Goal: Find specific fact: Find specific fact

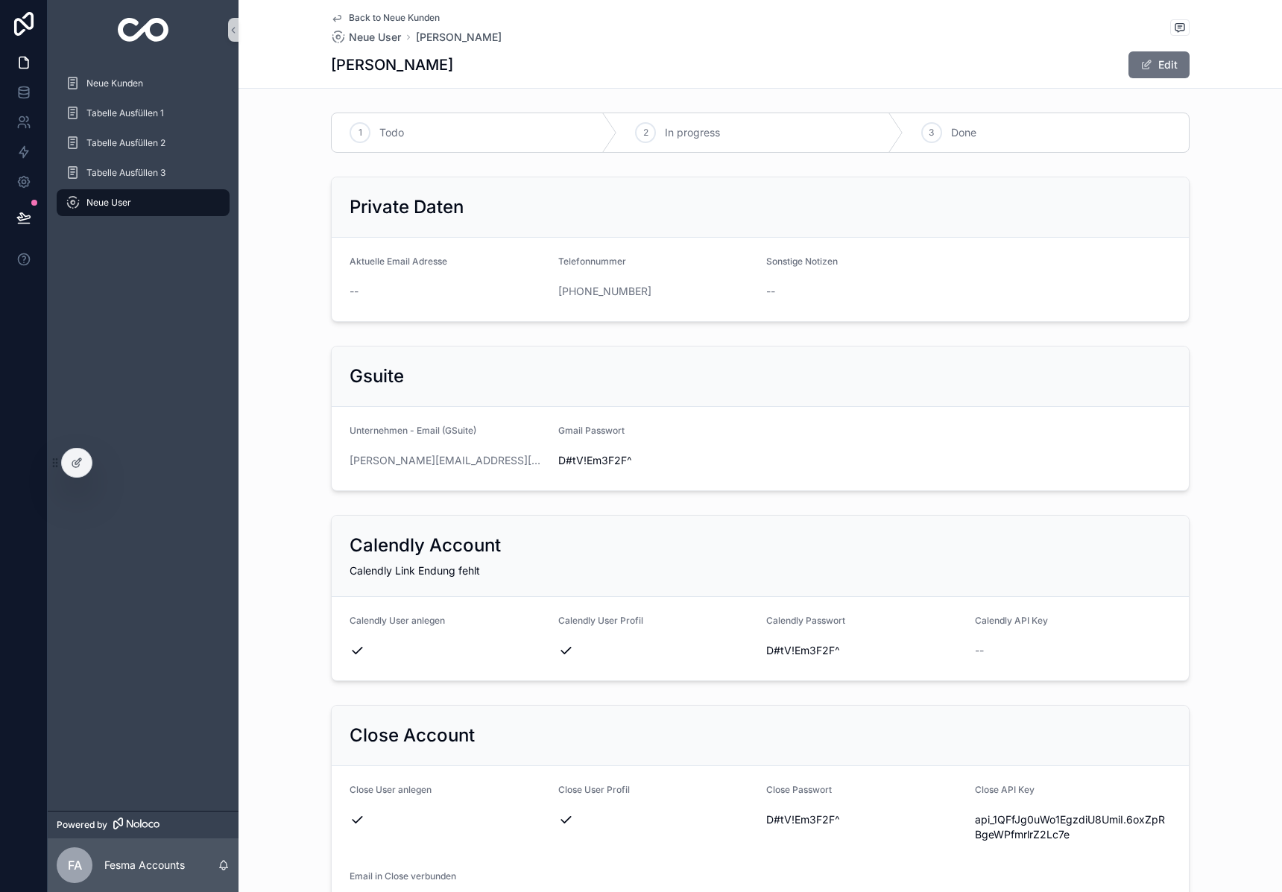
scroll to position [1040, 0]
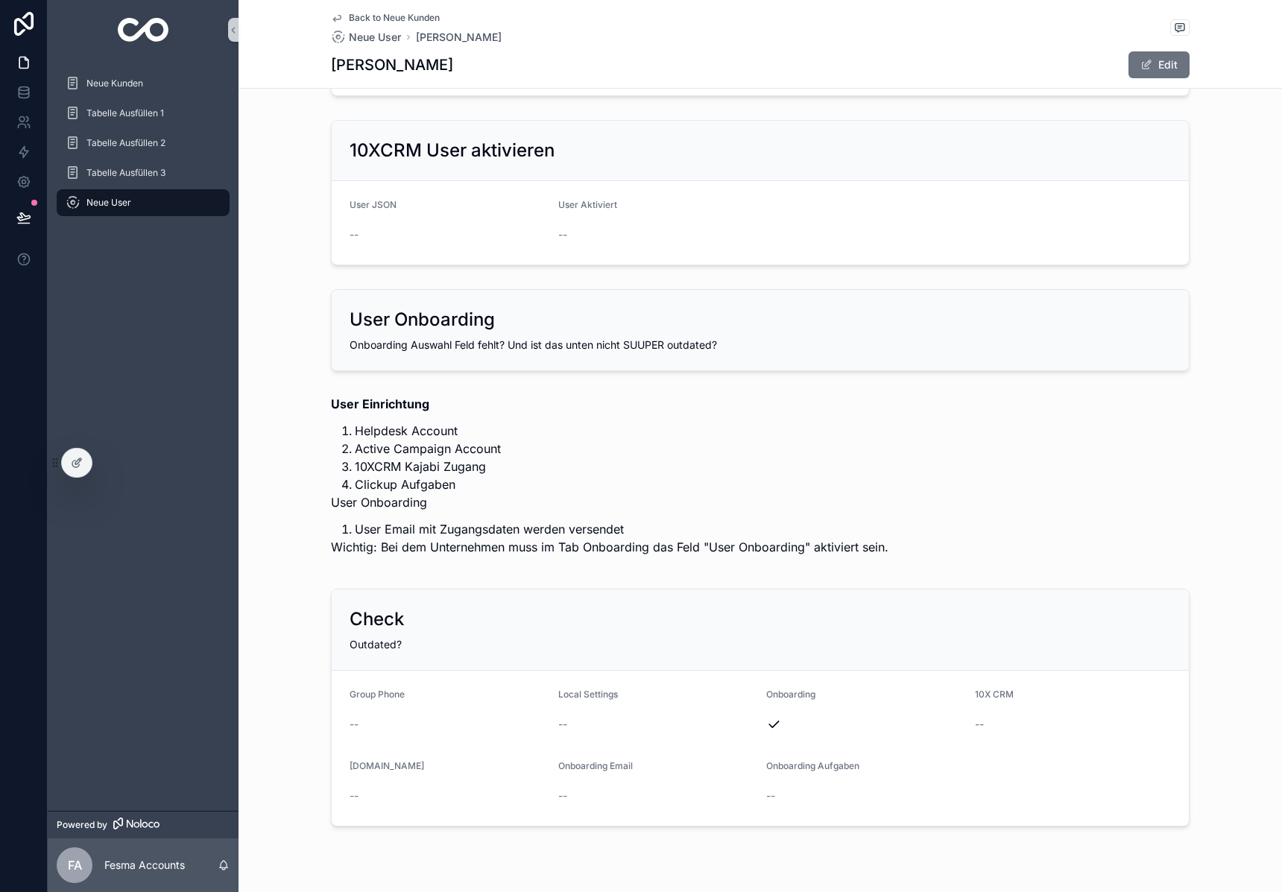
click at [134, 352] on div "Neue Kunden Tabelle Ausfüllen 1 Tabelle Ausfüllen 2 Tabelle Ausfüllen 3 Neue Us…" at bounding box center [143, 435] width 191 height 751
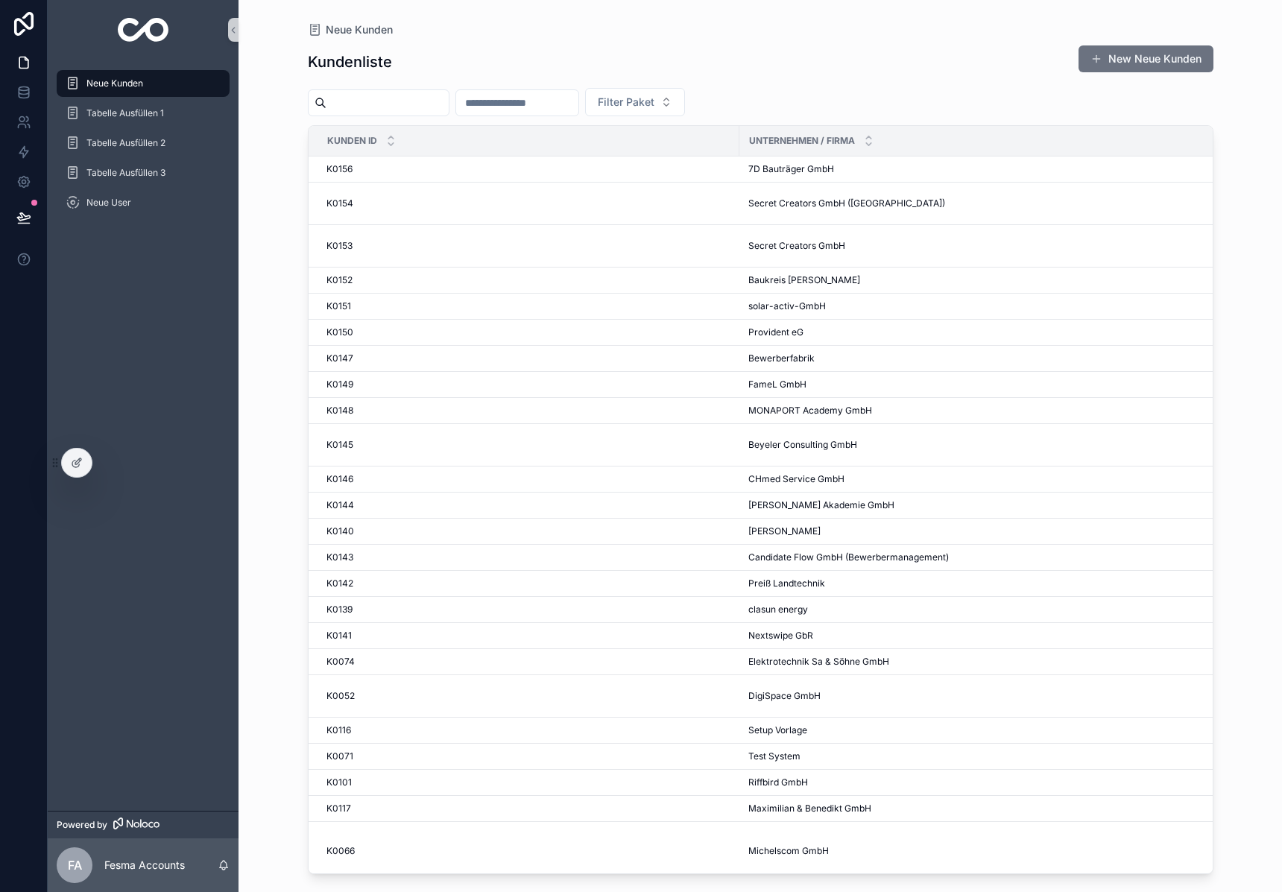
click at [399, 104] on input "scrollable content" at bounding box center [387, 102] width 122 height 21
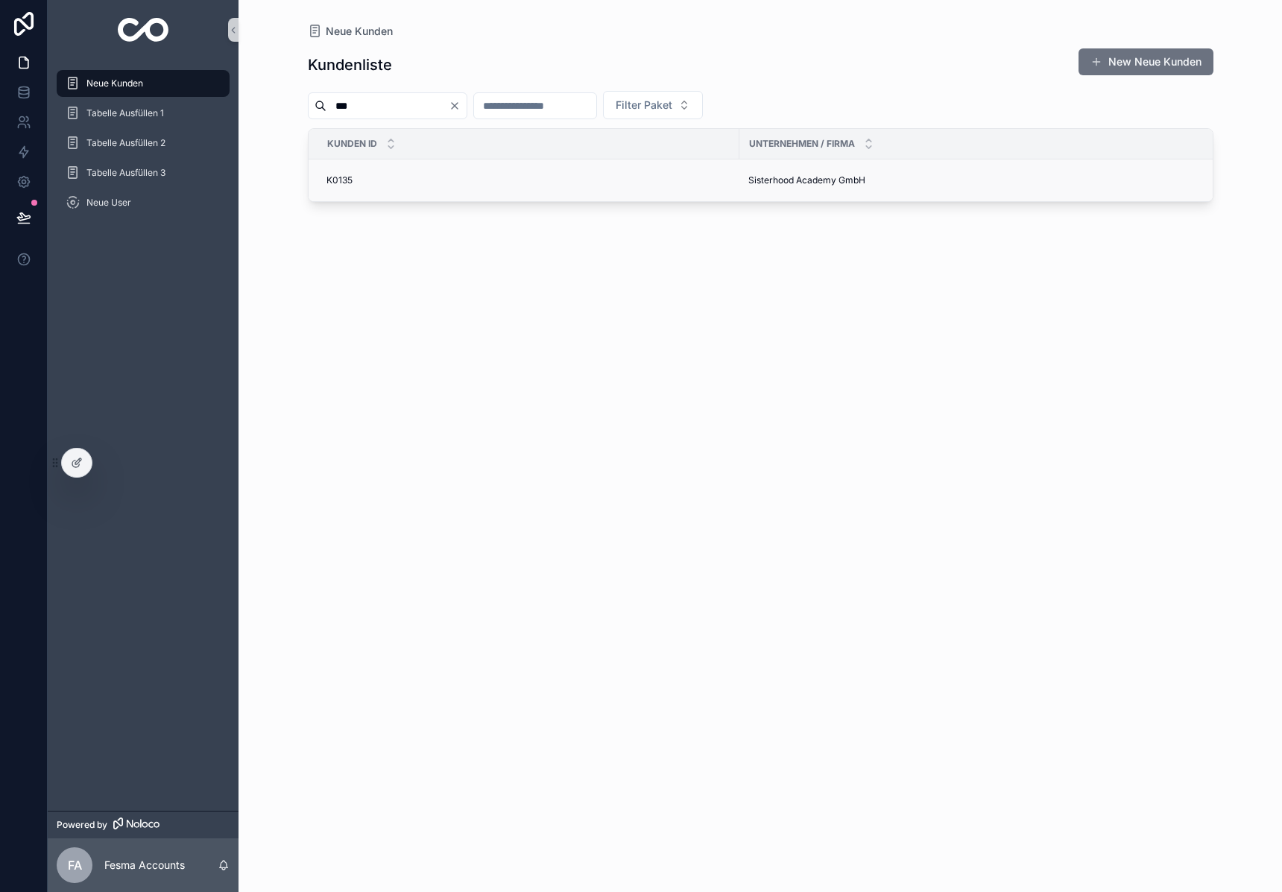
type input "***"
click at [779, 177] on span "Sisterhood Academy GmbH" at bounding box center [806, 180] width 117 height 12
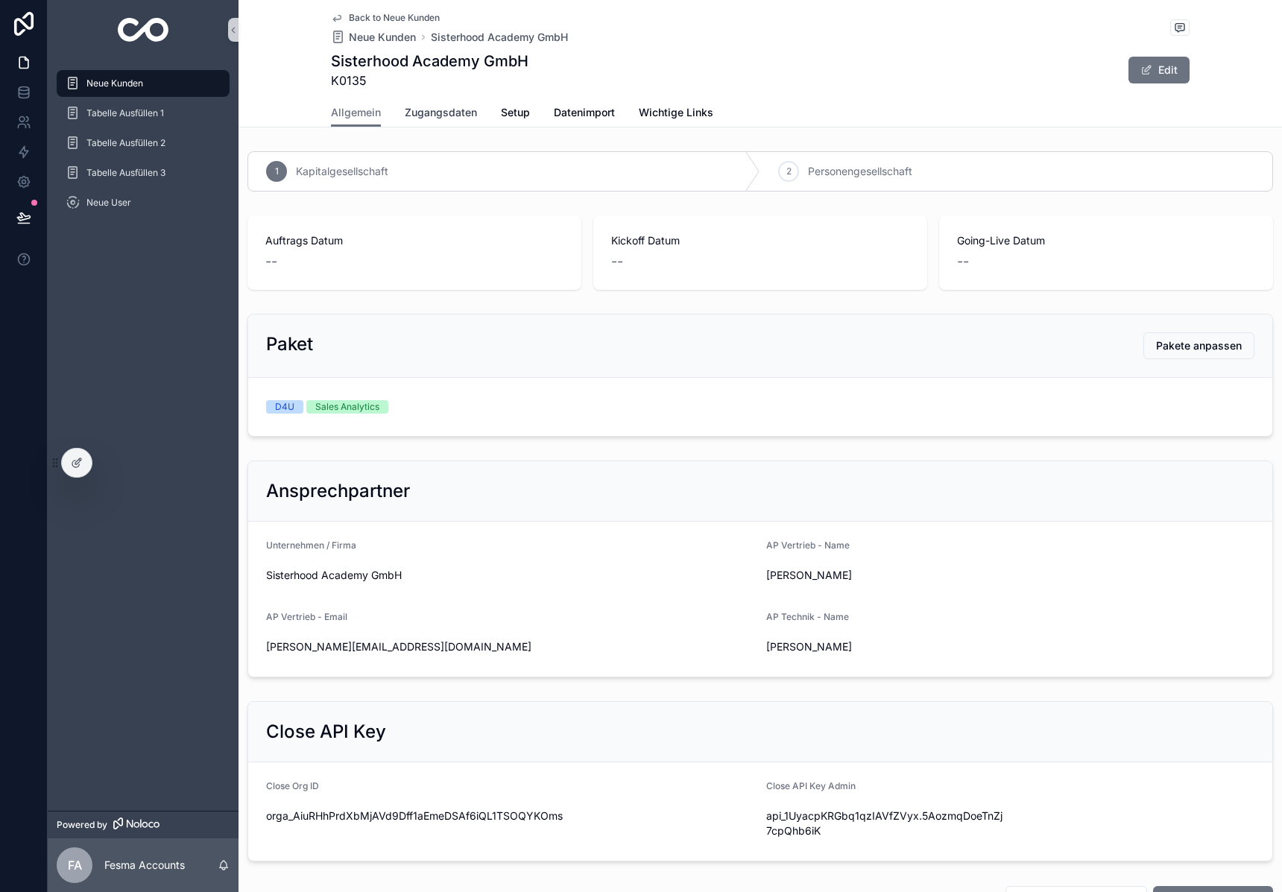
click at [427, 105] on span "Zugangsdaten" at bounding box center [441, 112] width 72 height 15
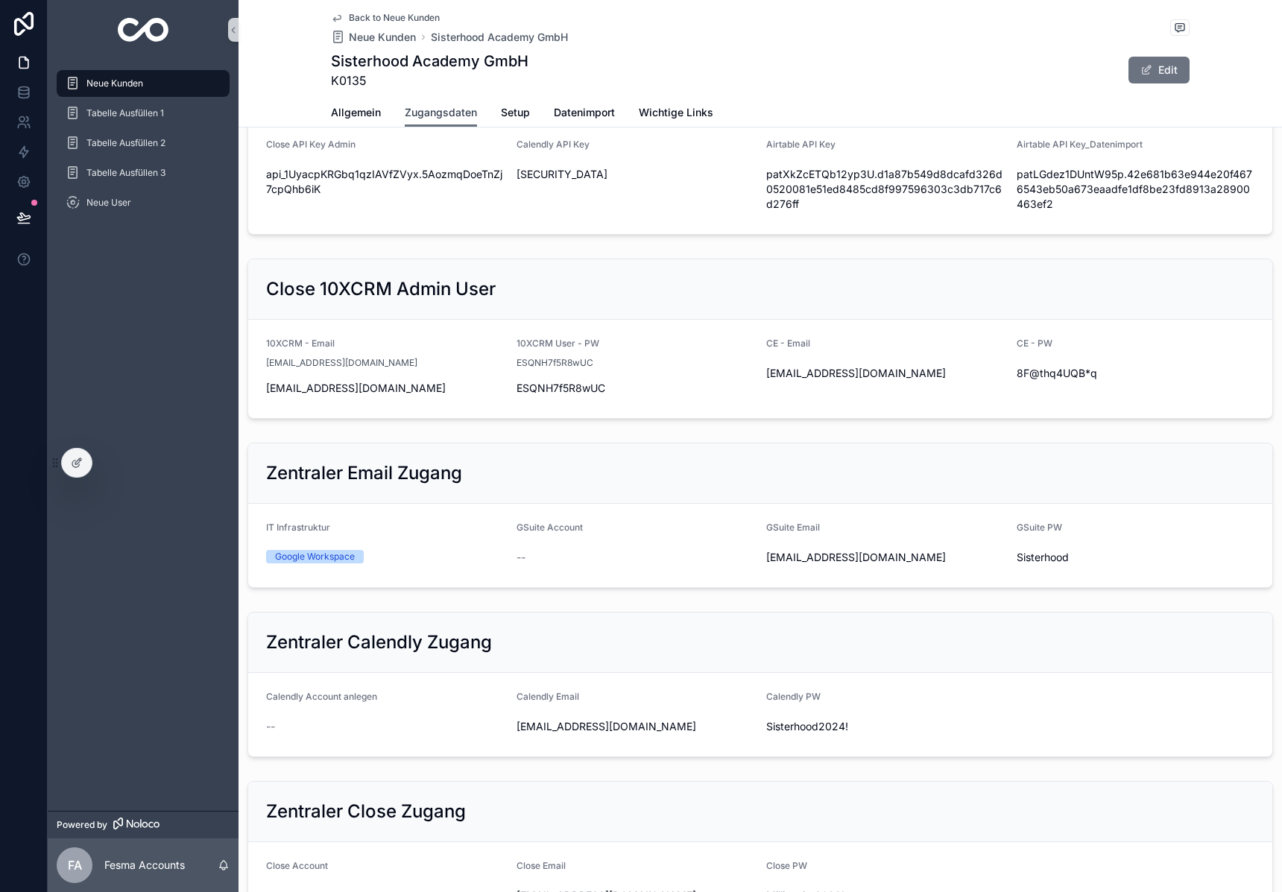
scroll to position [448, 0]
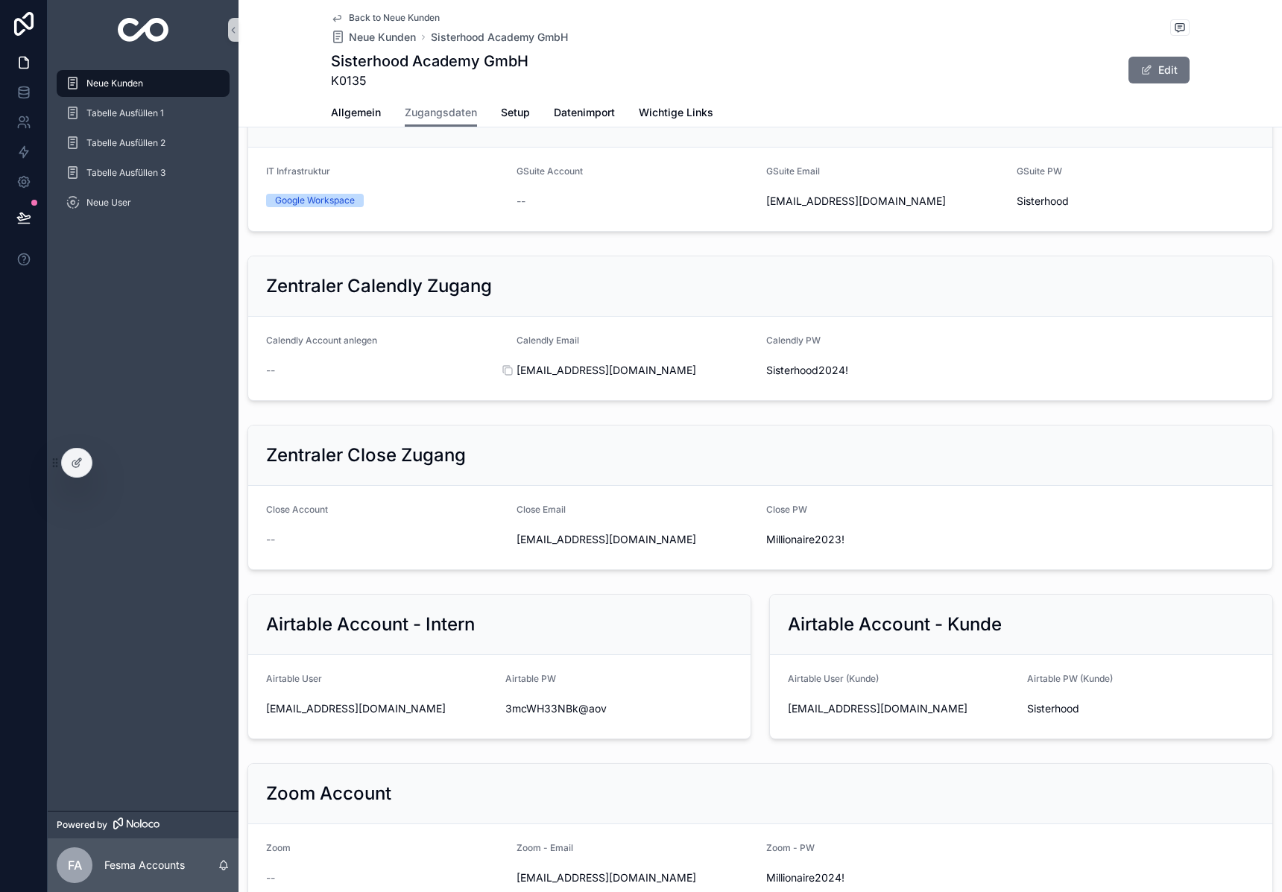
click at [623, 378] on span "support@sisterhoodacademy.ch" at bounding box center [635, 370] width 238 height 15
copy div "support@sisterhoodacademy.ch"
click at [811, 378] on span "Sisterhood2024!" at bounding box center [885, 370] width 238 height 15
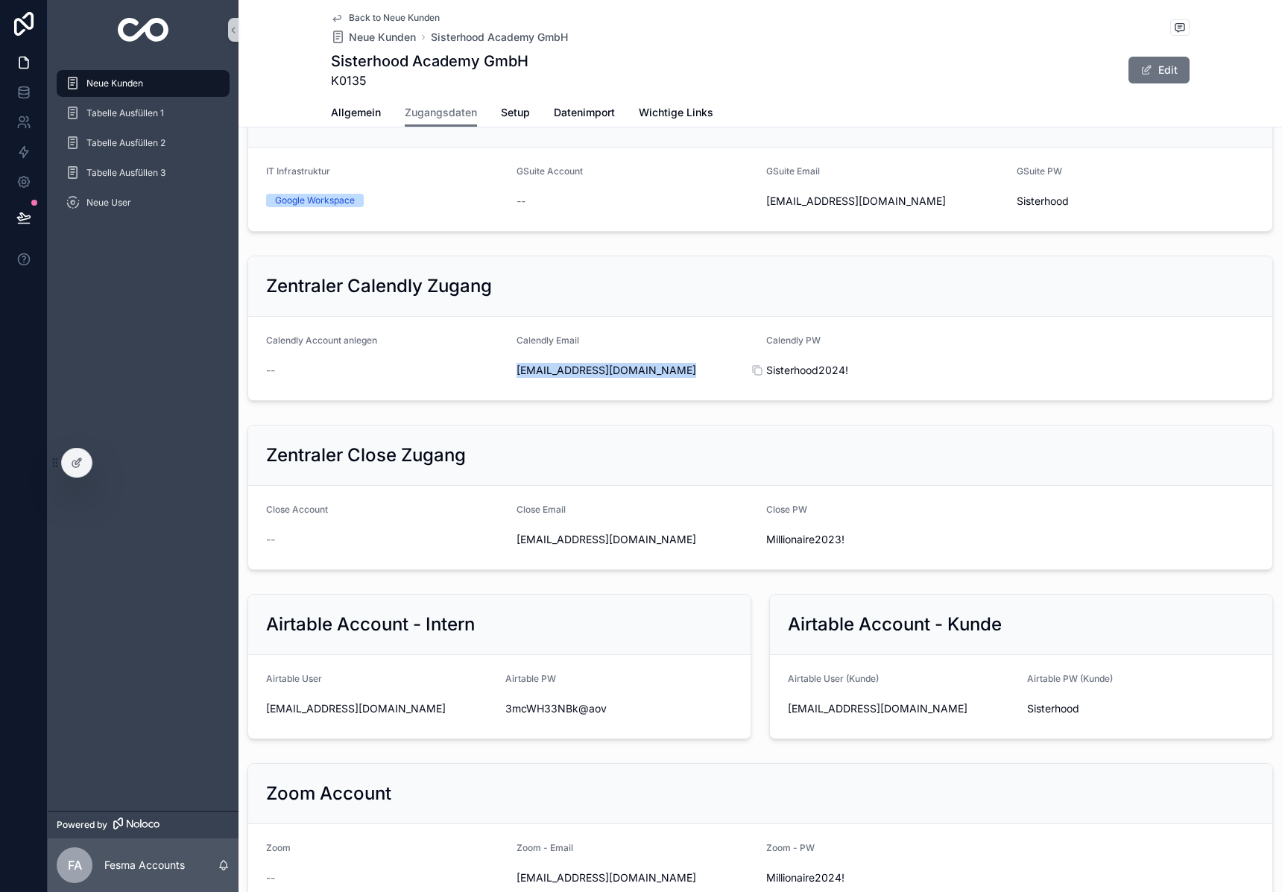
click at [811, 378] on span "Sisterhood2024!" at bounding box center [885, 370] width 238 height 15
copy div "Sisterhood2024!"
click at [128, 39] on img "scrollable content" at bounding box center [143, 30] width 51 height 24
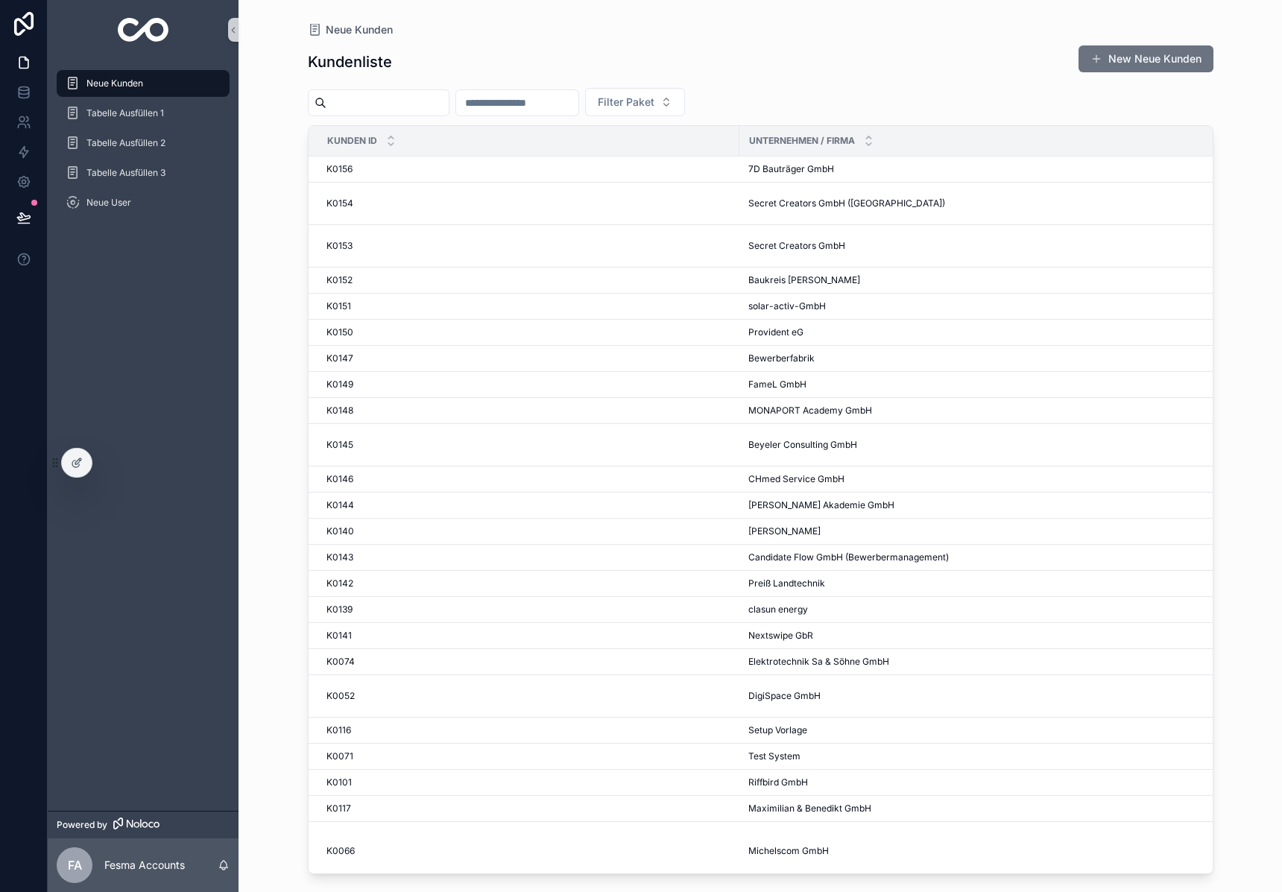
drag, startPoint x: 509, startPoint y: 83, endPoint x: 361, endPoint y: 89, distance: 148.4
click at [487, 83] on div "Kundenliste New Neue Kunden Filter Paket Kunden ID Unternehmen / Firma Paket St…" at bounding box center [760, 455] width 905 height 838
click at [361, 89] on div "scrollable content" at bounding box center [379, 102] width 142 height 27
click at [370, 98] on input "scrollable content" at bounding box center [387, 102] width 122 height 21
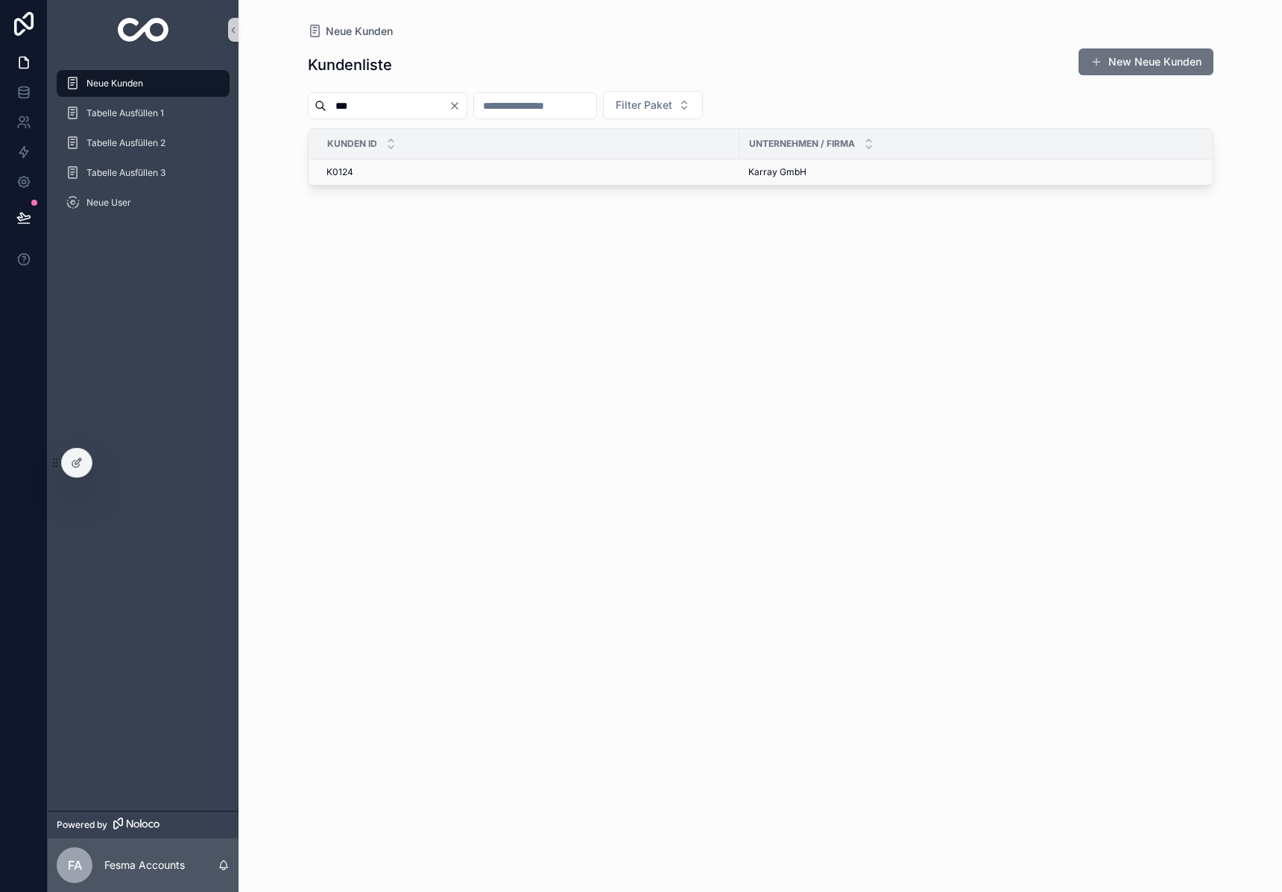
type input "***"
click at [780, 175] on span "Karray GmbH" at bounding box center [777, 172] width 58 height 12
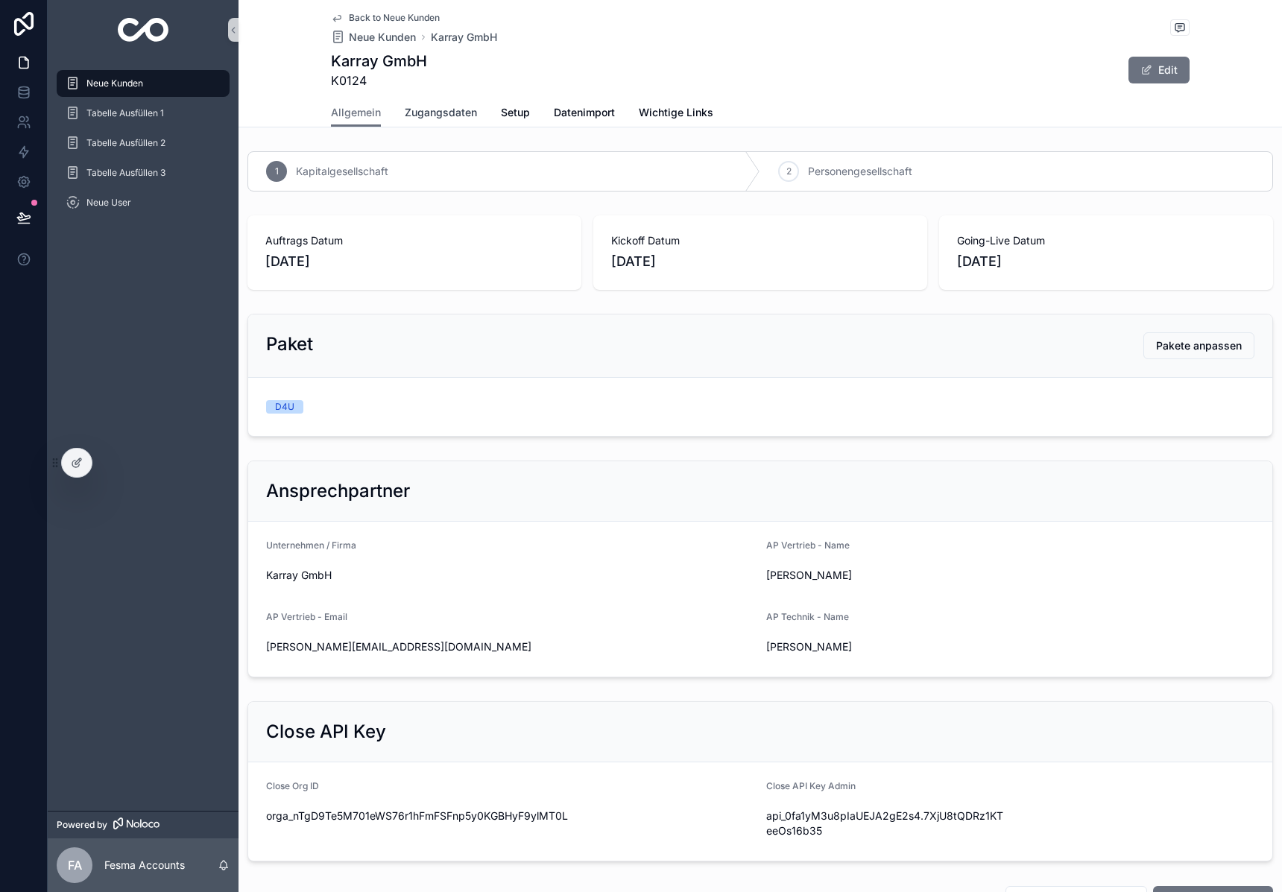
click at [422, 103] on link "Zugangsdaten" at bounding box center [441, 114] width 72 height 30
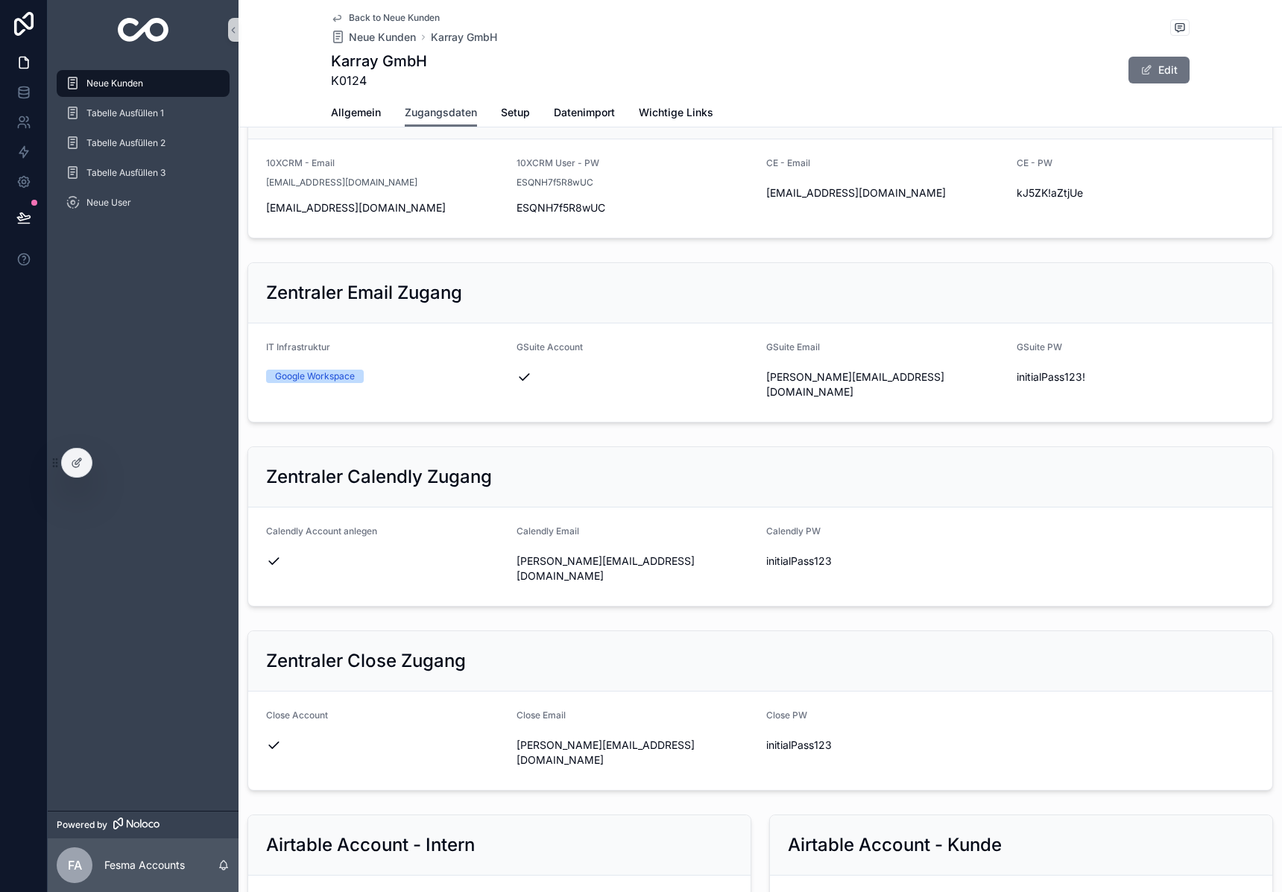
scroll to position [276, 0]
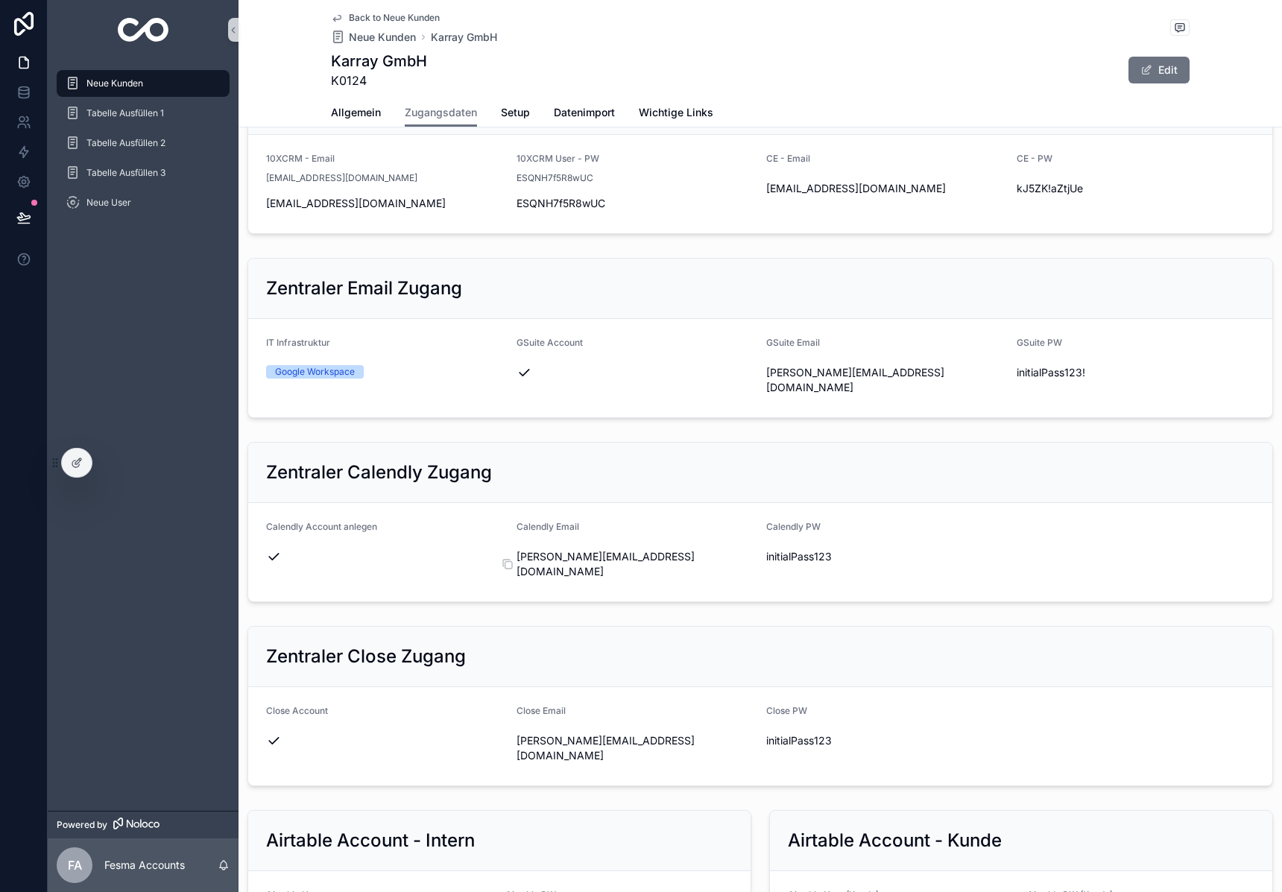
click at [632, 579] on span "mohamed.karray@karray-pflege.de" at bounding box center [635, 564] width 238 height 30
copy div "mohamed.karray@karray-pflege.de"
click at [796, 564] on span "initialPass123" at bounding box center [885, 556] width 238 height 15
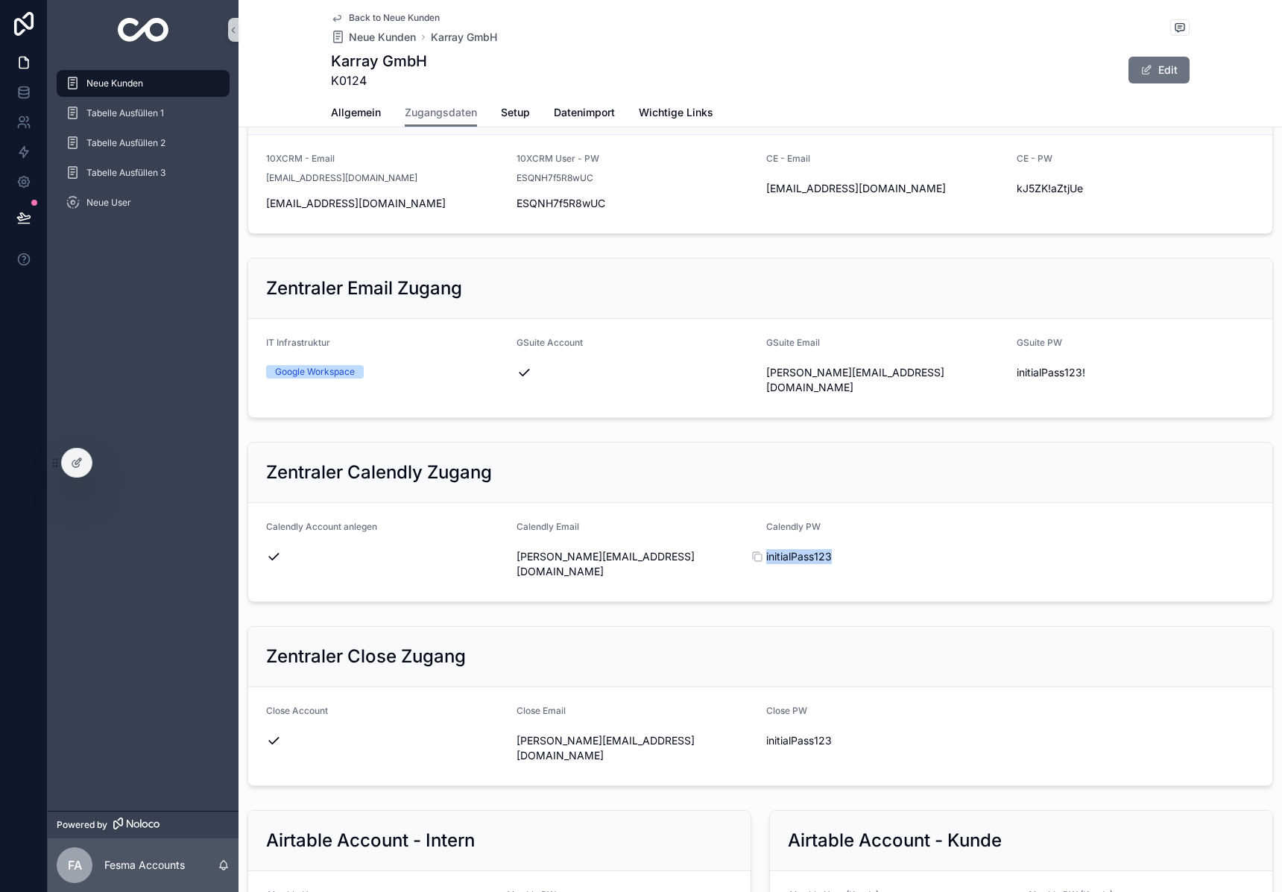
click at [796, 564] on span "initialPass123" at bounding box center [885, 556] width 238 height 15
click at [795, 564] on span "initialPass123" at bounding box center [885, 556] width 238 height 15
copy div "initialPass123"
click at [148, 42] on div "scrollable content" at bounding box center [143, 30] width 191 height 60
click at [152, 33] on img "scrollable content" at bounding box center [143, 30] width 51 height 24
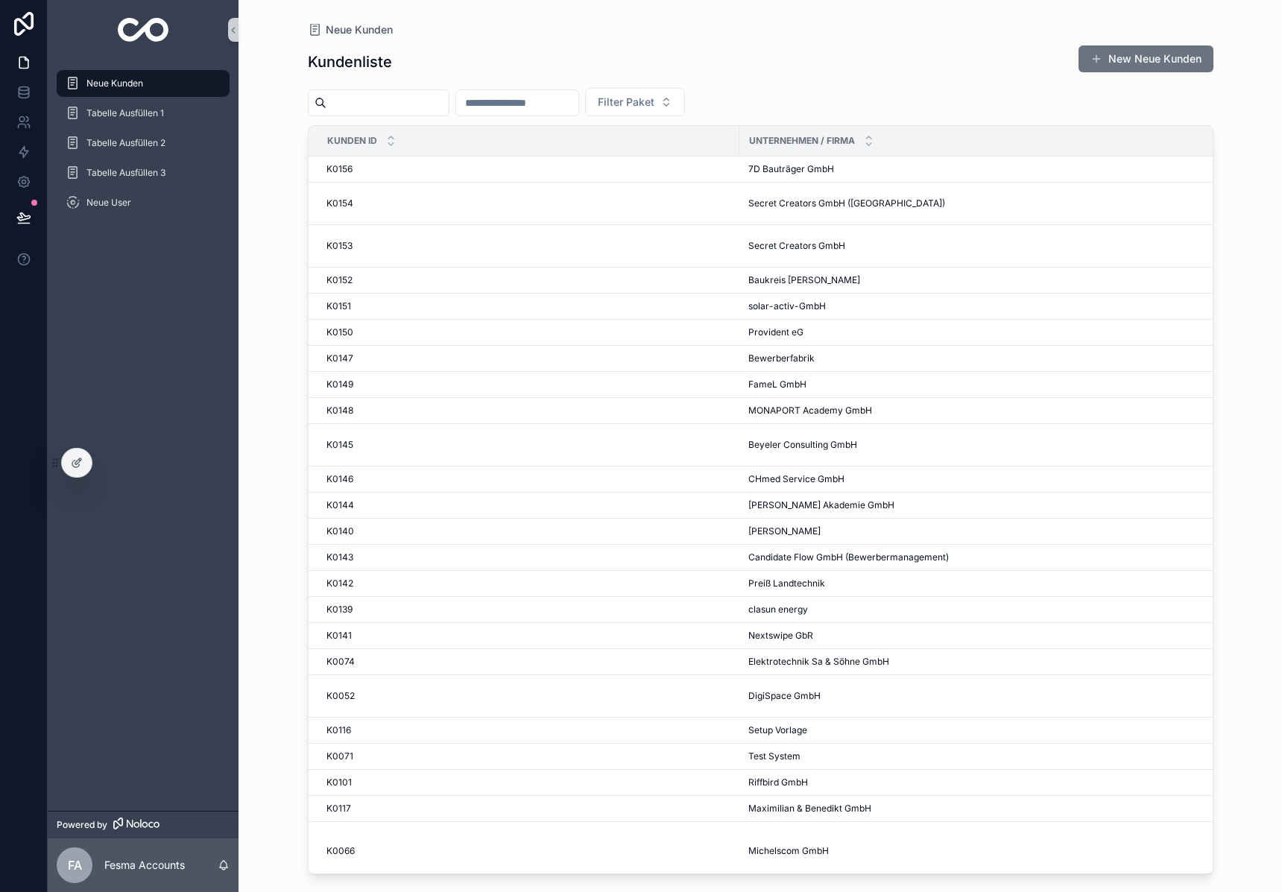
click at [418, 99] on input "scrollable content" at bounding box center [387, 102] width 122 height 21
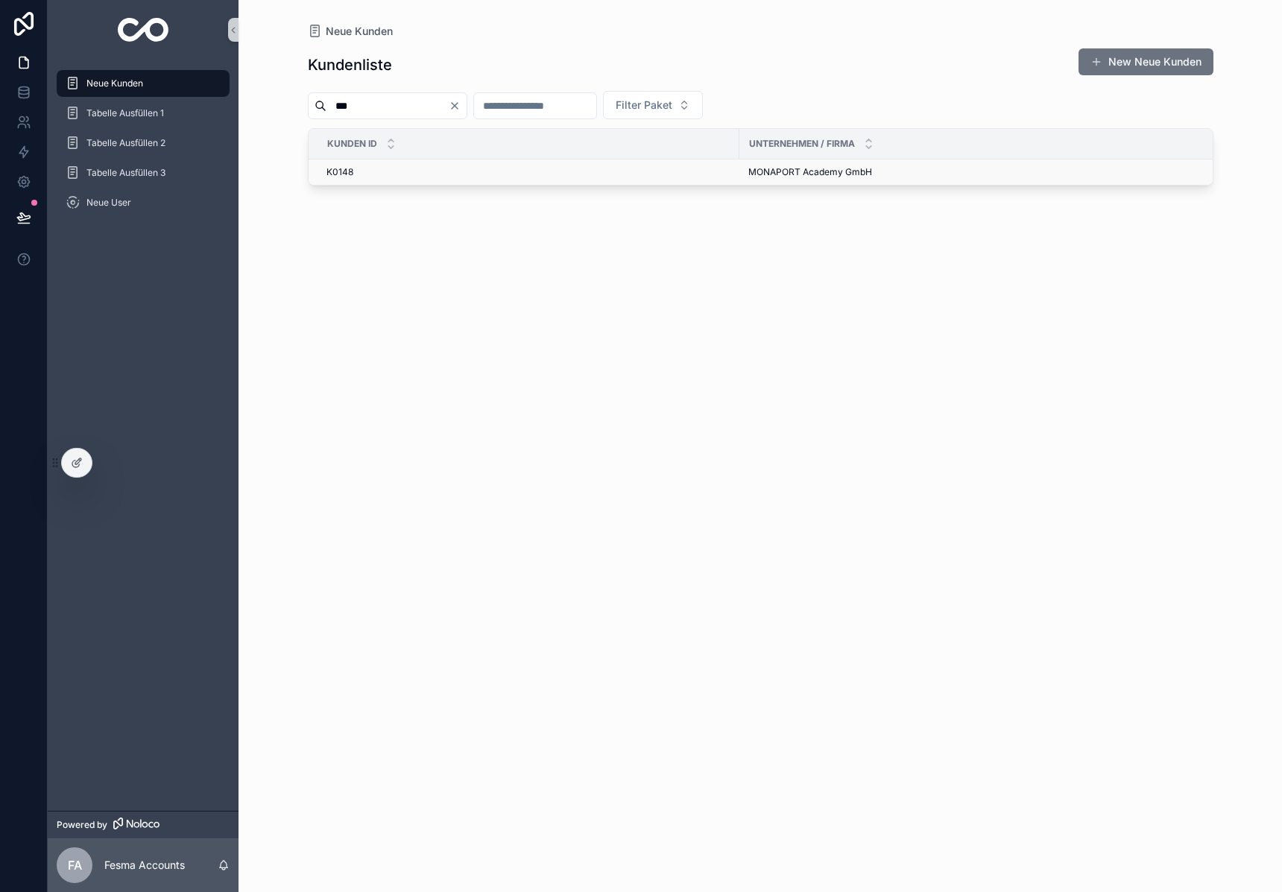
type input "***"
click at [788, 169] on span "MONAPORT Academy GmbH" at bounding box center [810, 172] width 124 height 12
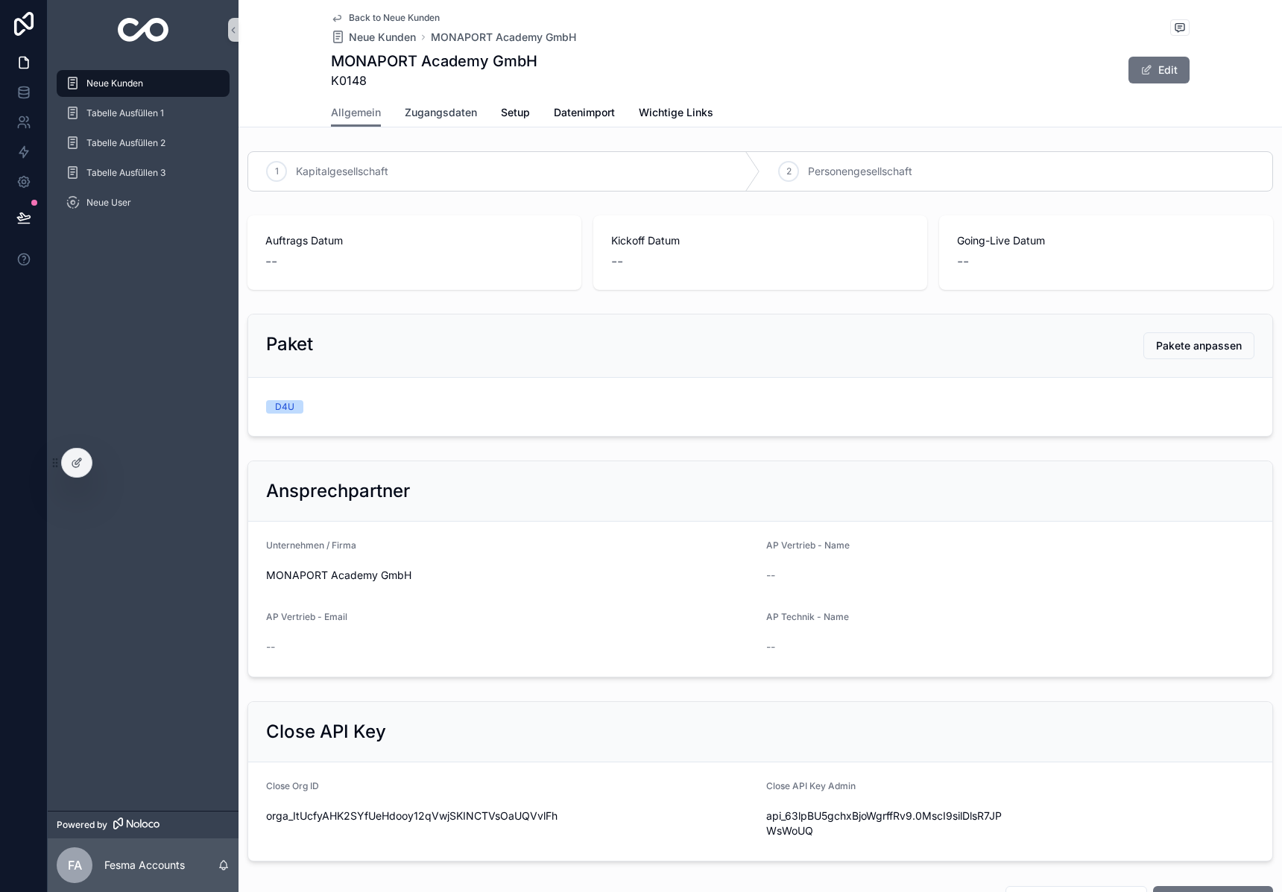
click at [439, 112] on span "Zugangsdaten" at bounding box center [441, 112] width 72 height 15
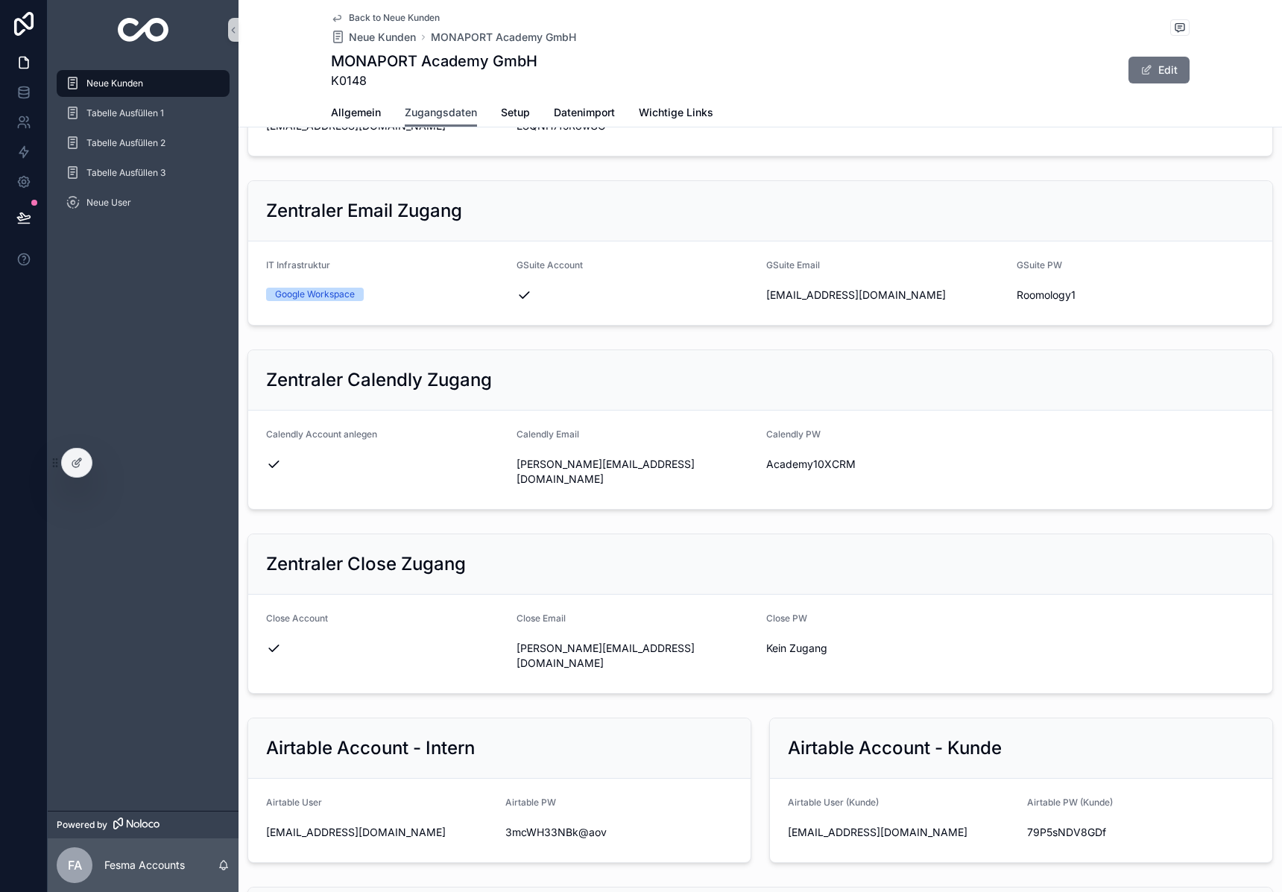
scroll to position [414, 0]
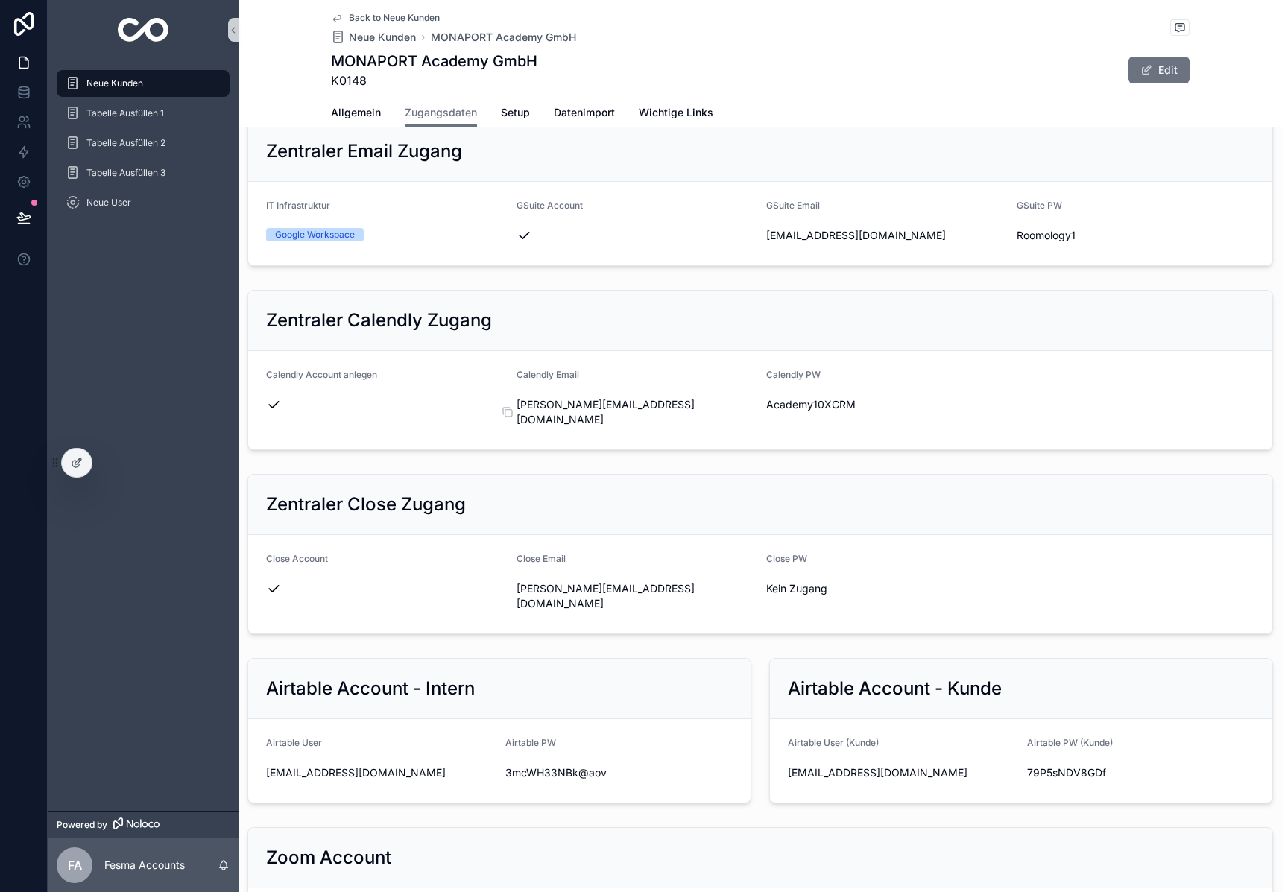
click at [600, 406] on span "David@monaport-academy.de" at bounding box center [635, 412] width 238 height 30
copy div "David@monaport-academy.de"
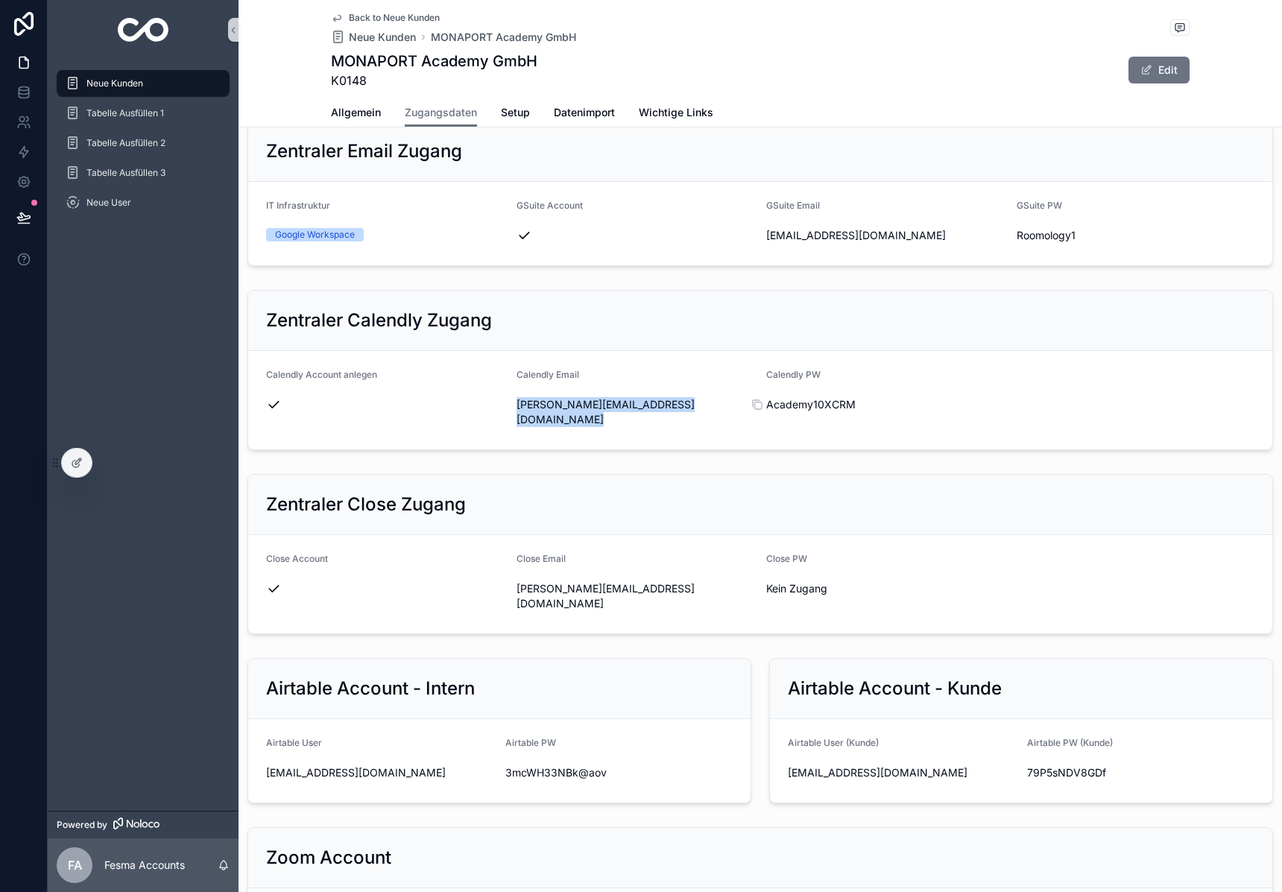
click at [800, 402] on span "Academy10XCRM" at bounding box center [885, 404] width 238 height 15
copy div "Academy10XCRM"
drag, startPoint x: 683, startPoint y: 405, endPoint x: 517, endPoint y: 404, distance: 165.5
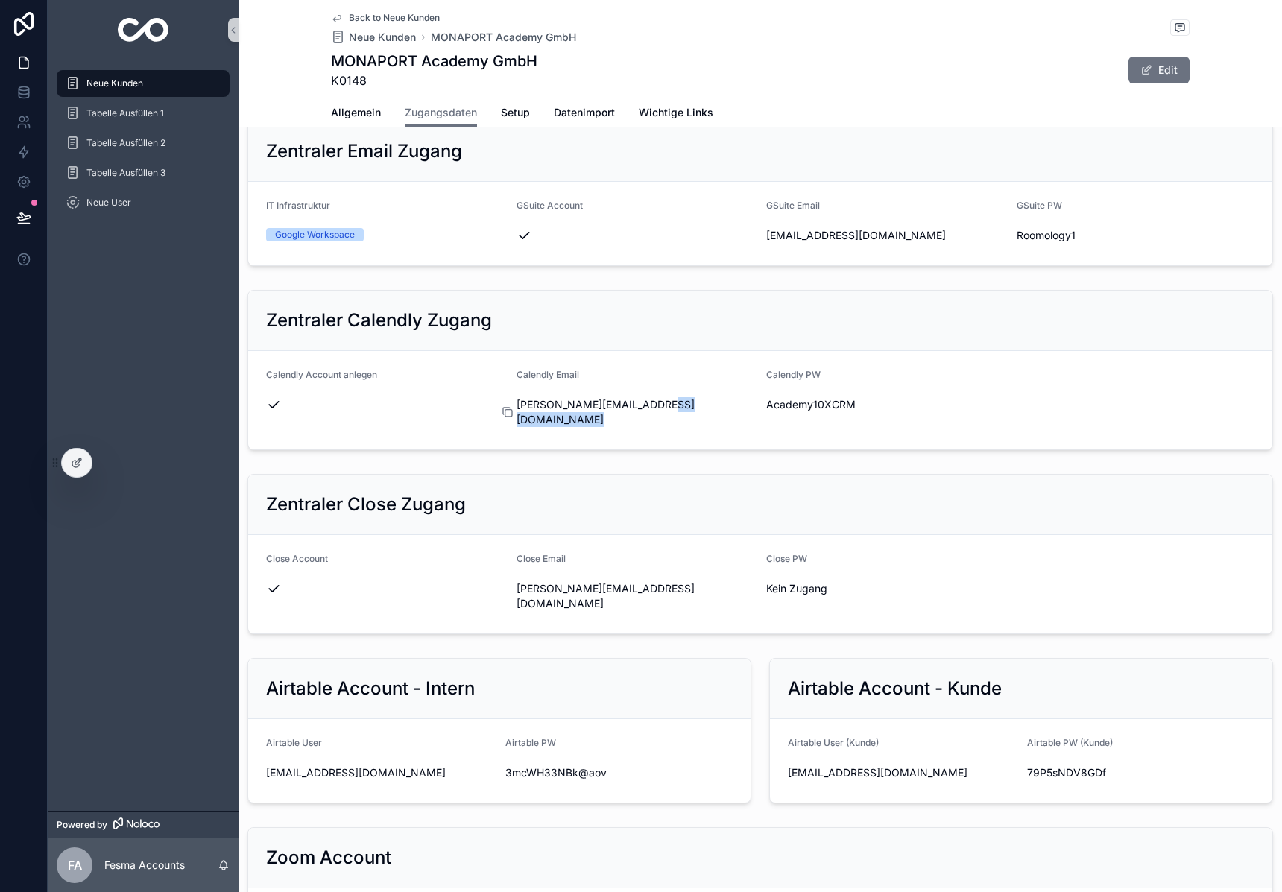
click at [517, 404] on div "David@monaport-academy.de" at bounding box center [635, 412] width 238 height 30
drag, startPoint x: 516, startPoint y: 405, endPoint x: 572, endPoint y: 405, distance: 56.6
click at [572, 405] on div "David@monaport-academy.de" at bounding box center [635, 412] width 238 height 30
click at [508, 404] on form "Calendly Account anlegen Calendly Email David@monaport-academy.de Calendly PW A…" at bounding box center [760, 400] width 1024 height 98
click at [506, 406] on icon "scrollable content" at bounding box center [508, 412] width 12 height 12
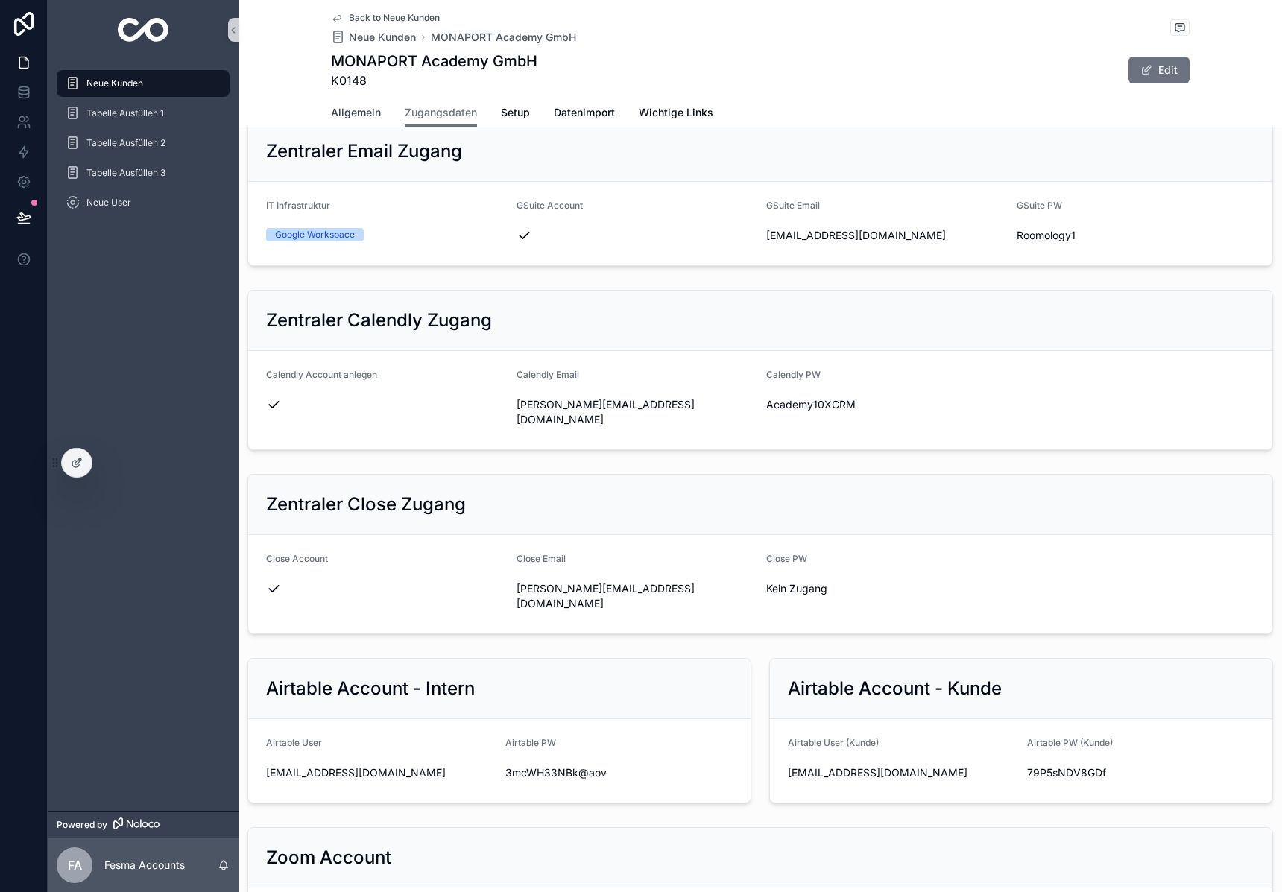
click at [335, 107] on span "Allgemein" at bounding box center [356, 112] width 50 height 15
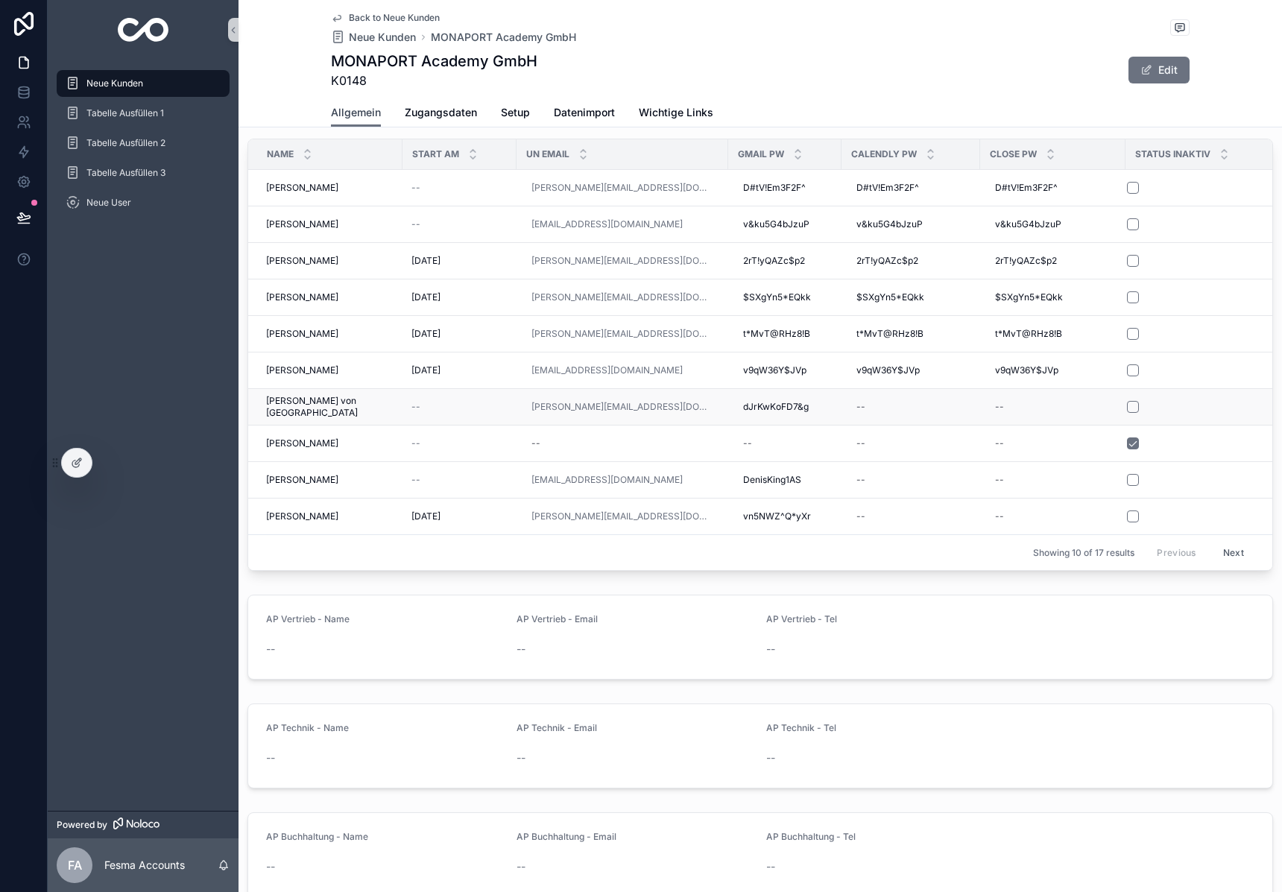
scroll to position [771, 0]
